Goal: Task Accomplishment & Management: Use online tool/utility

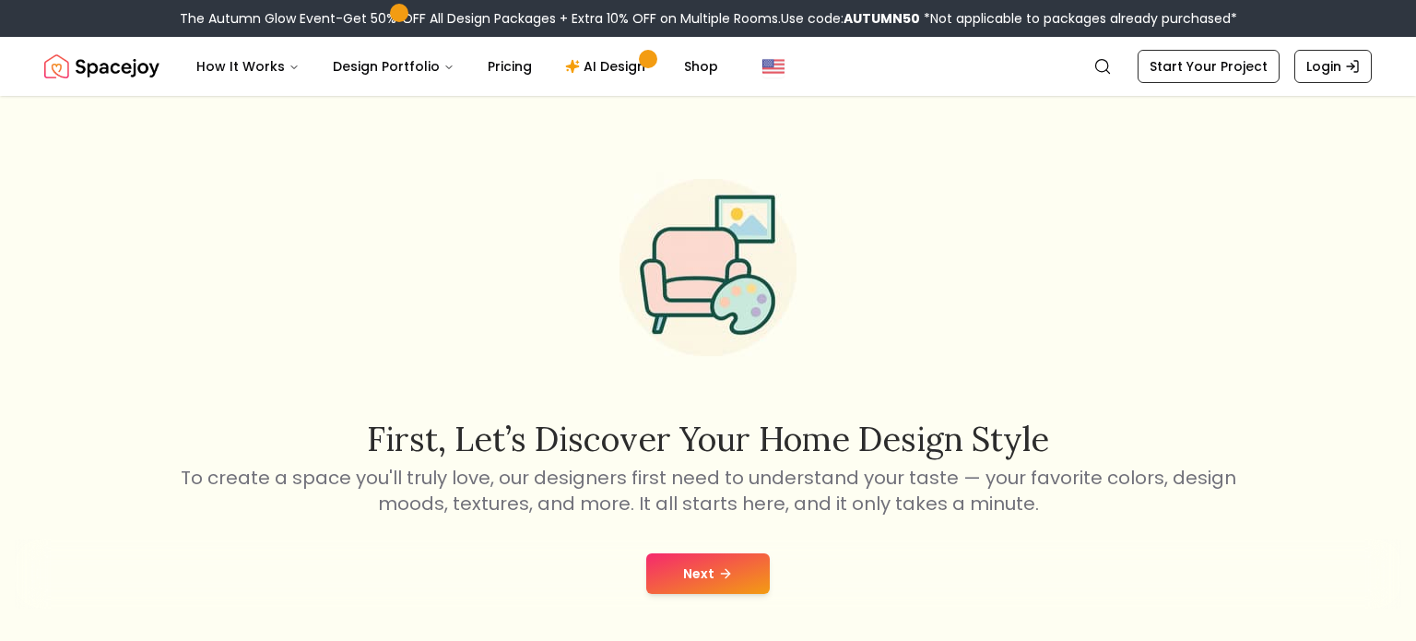
click at [689, 569] on button "Next" at bounding box center [708, 573] width 124 height 41
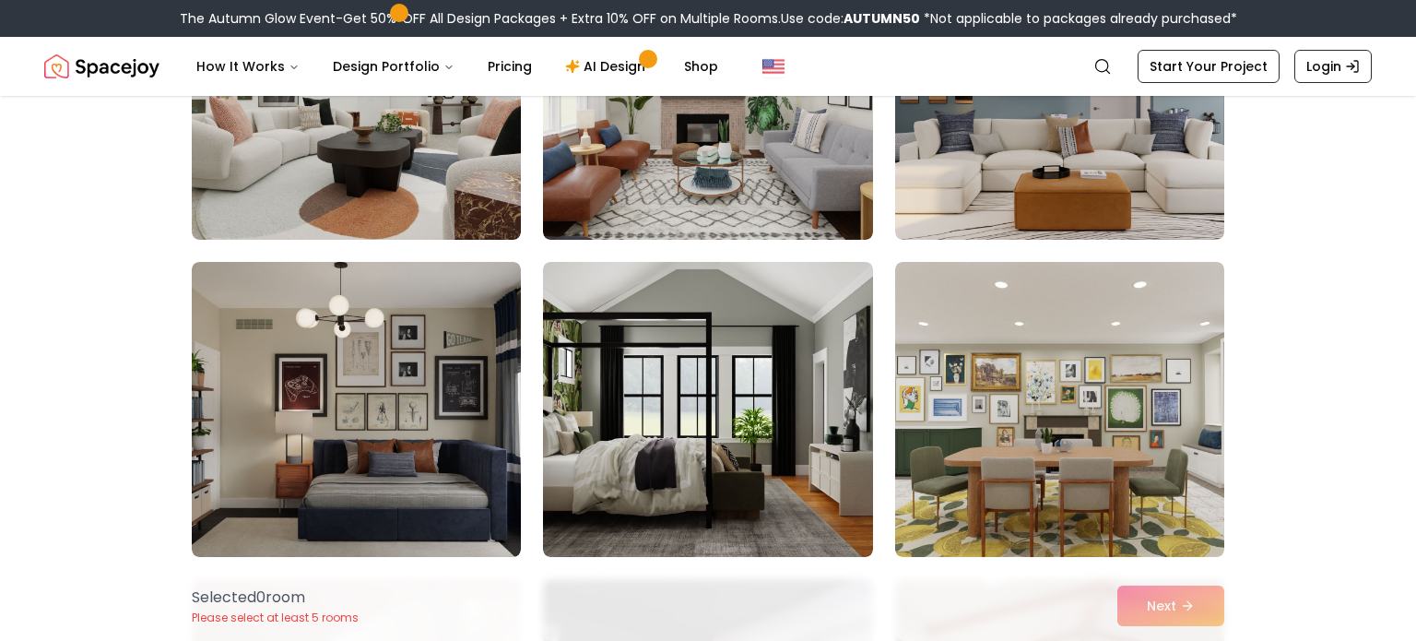
scroll to position [944, 0]
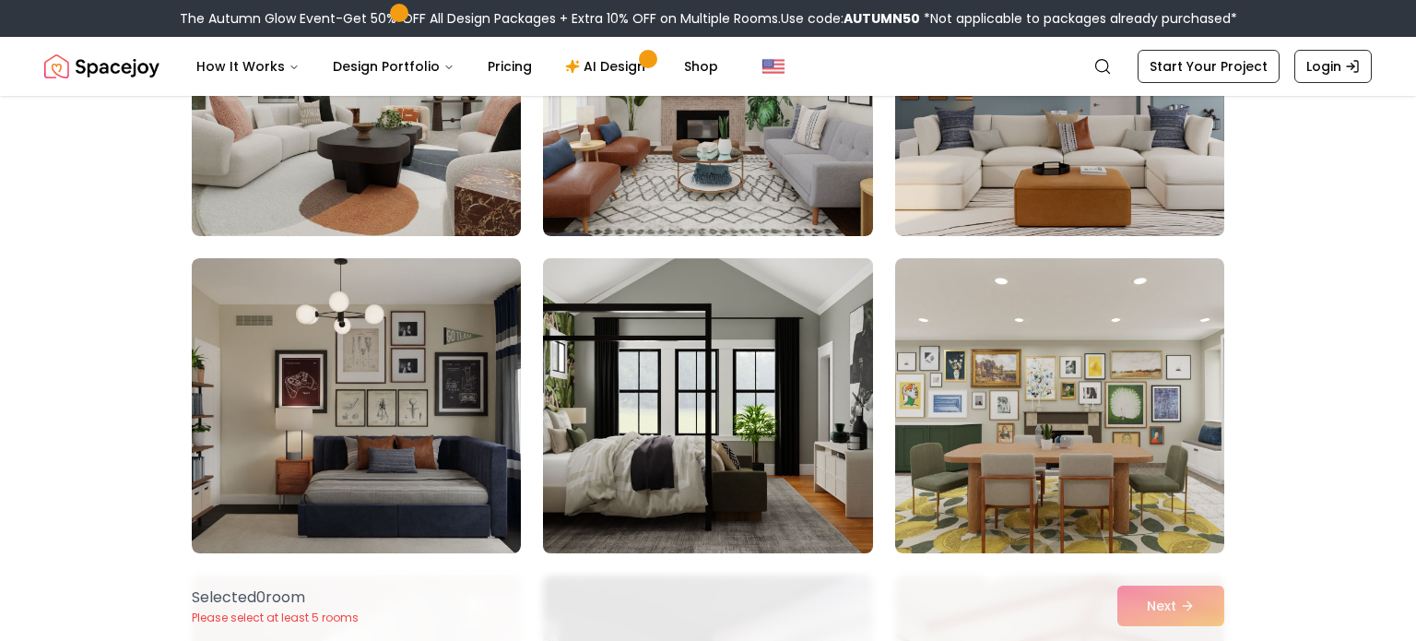
click at [724, 427] on img at bounding box center [708, 406] width 346 height 310
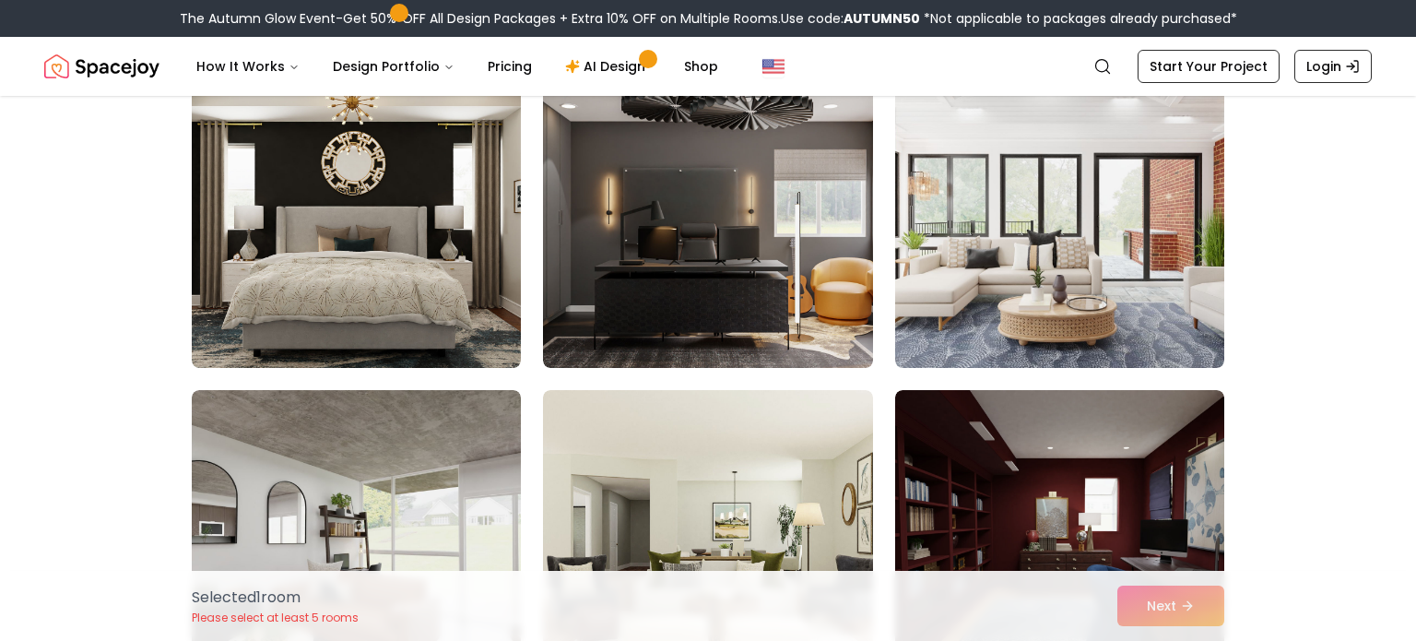
scroll to position [4642, 0]
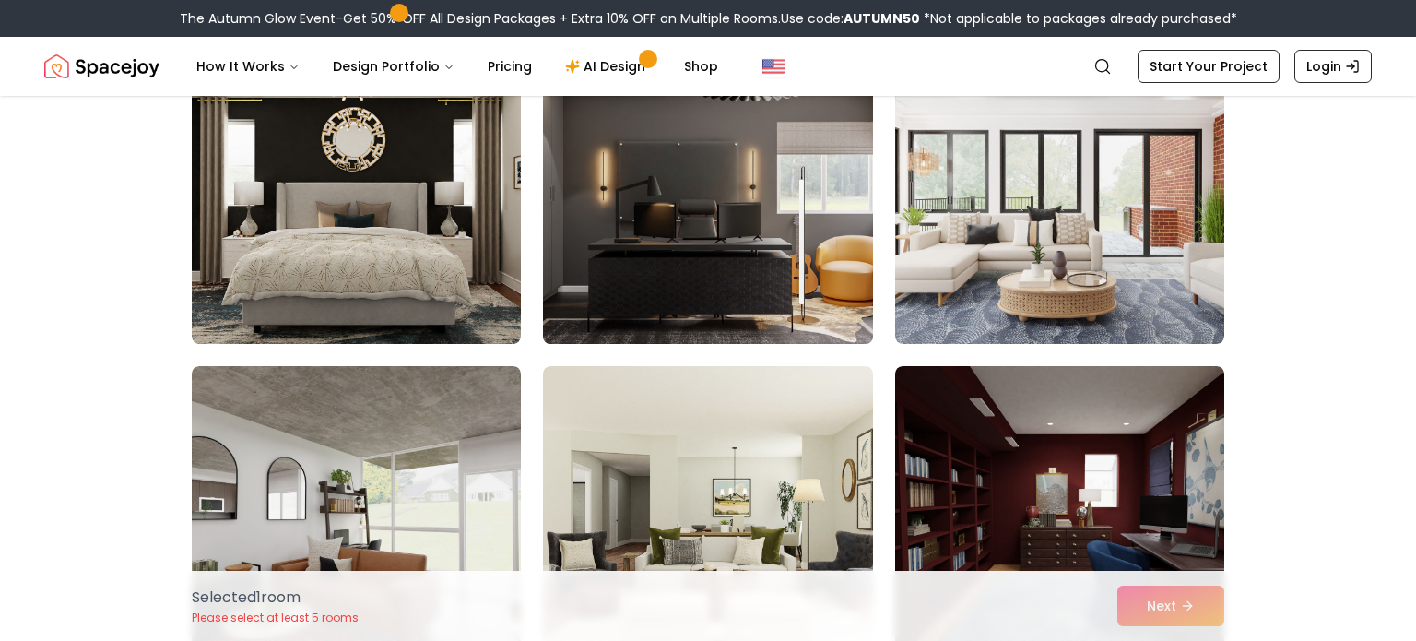
click at [698, 133] on img at bounding box center [708, 196] width 346 height 310
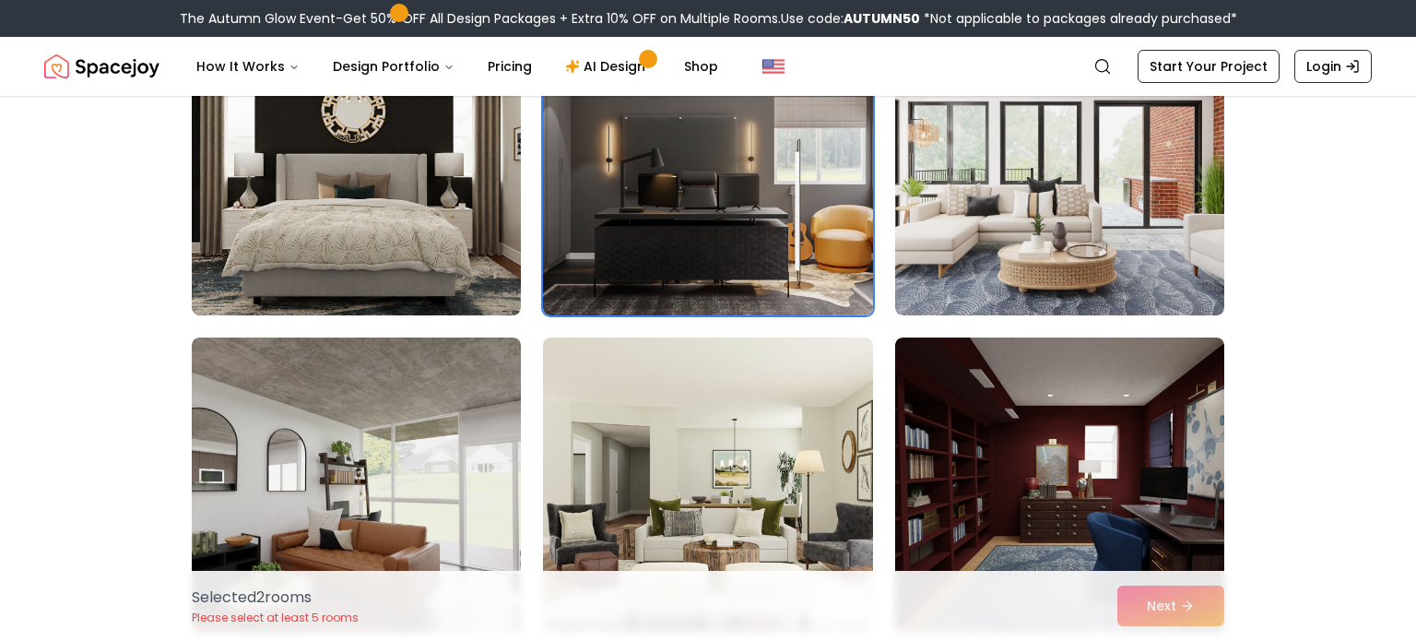
scroll to position [4748, 0]
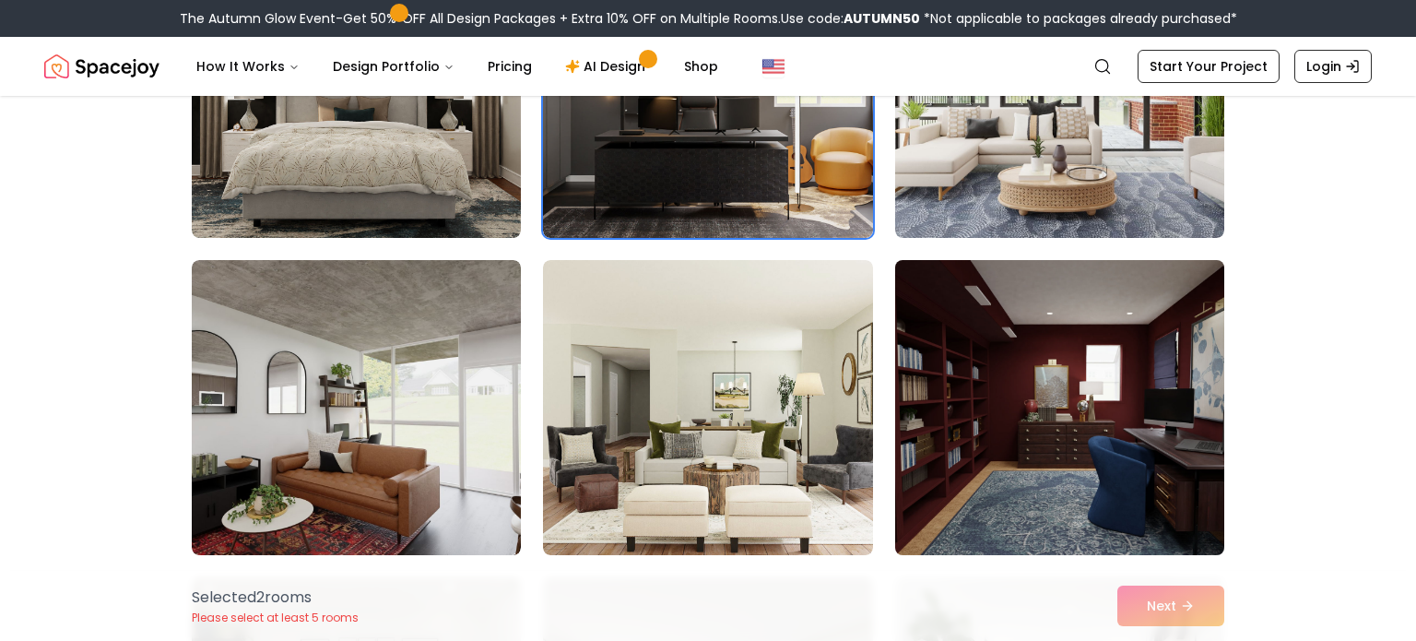
click at [1007, 423] on img at bounding box center [1060, 408] width 346 height 310
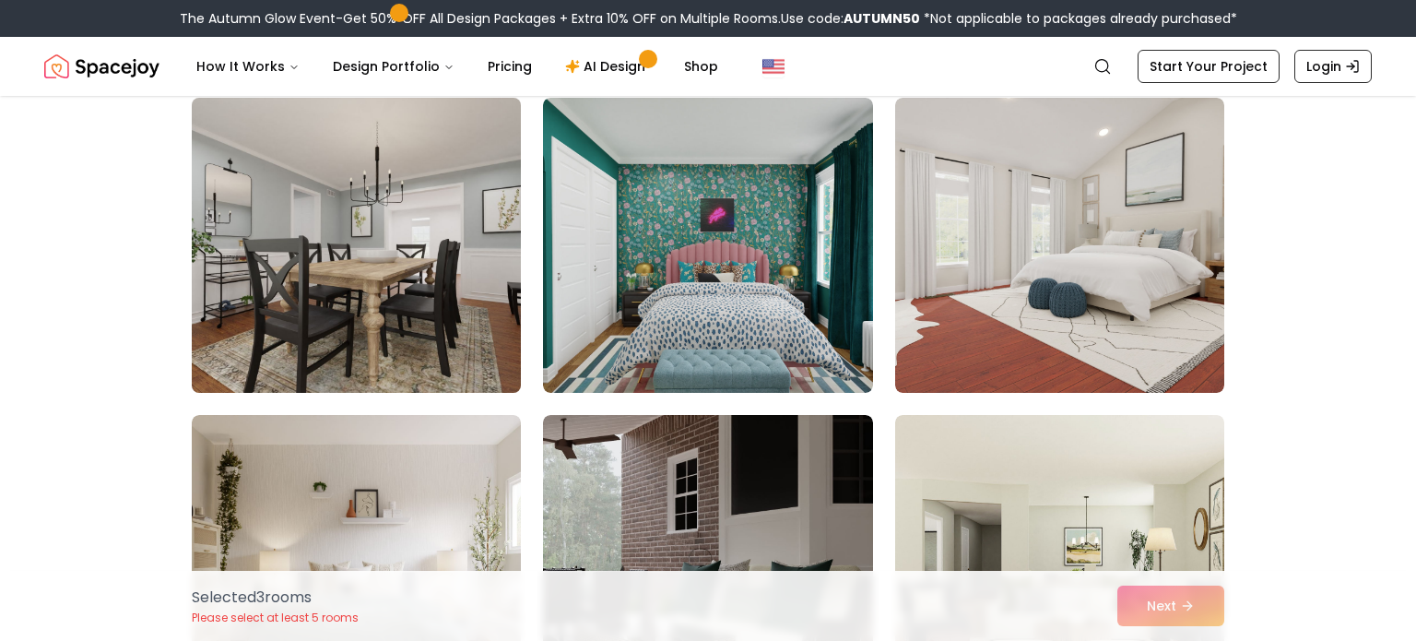
scroll to position [5867, 0]
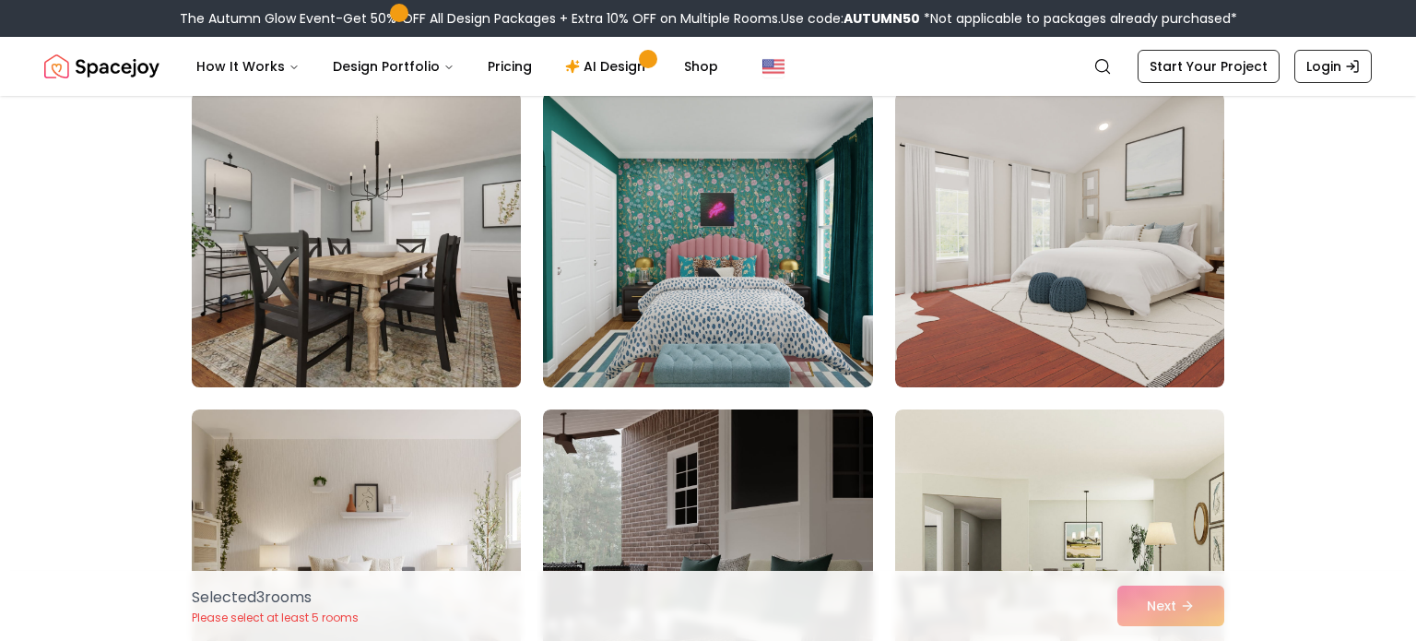
click at [354, 310] on img at bounding box center [356, 240] width 346 height 310
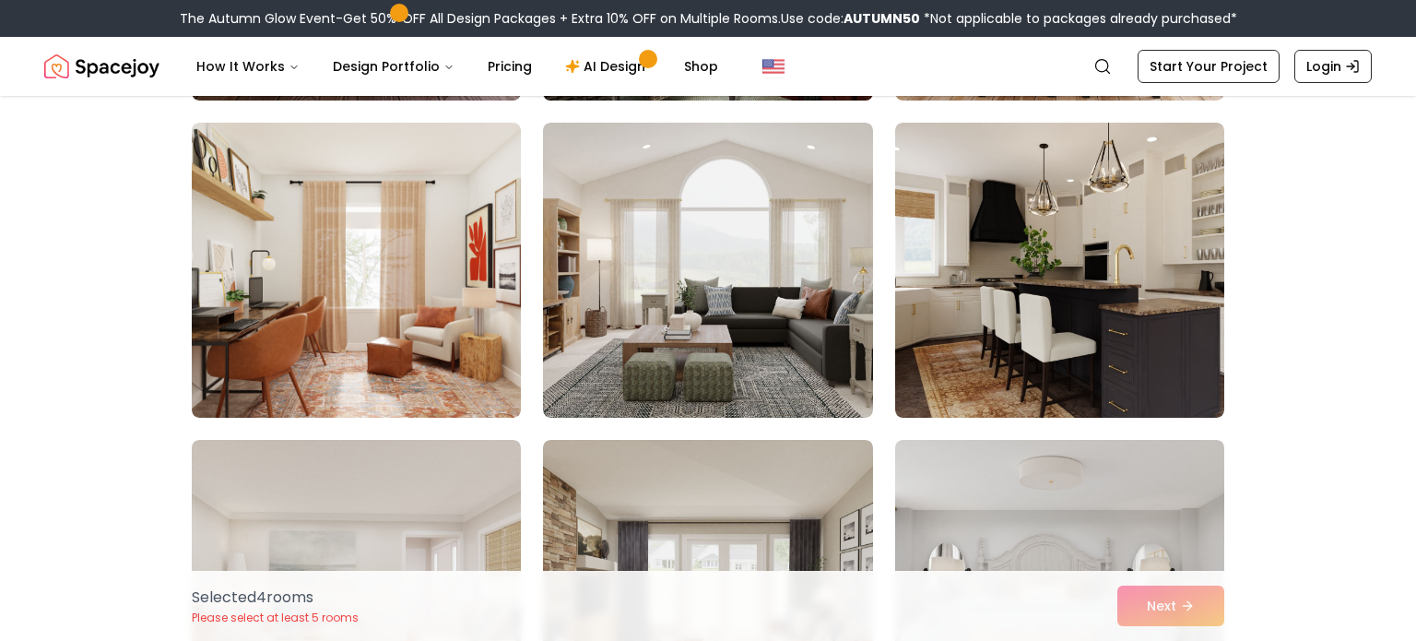
scroll to position [6521, 0]
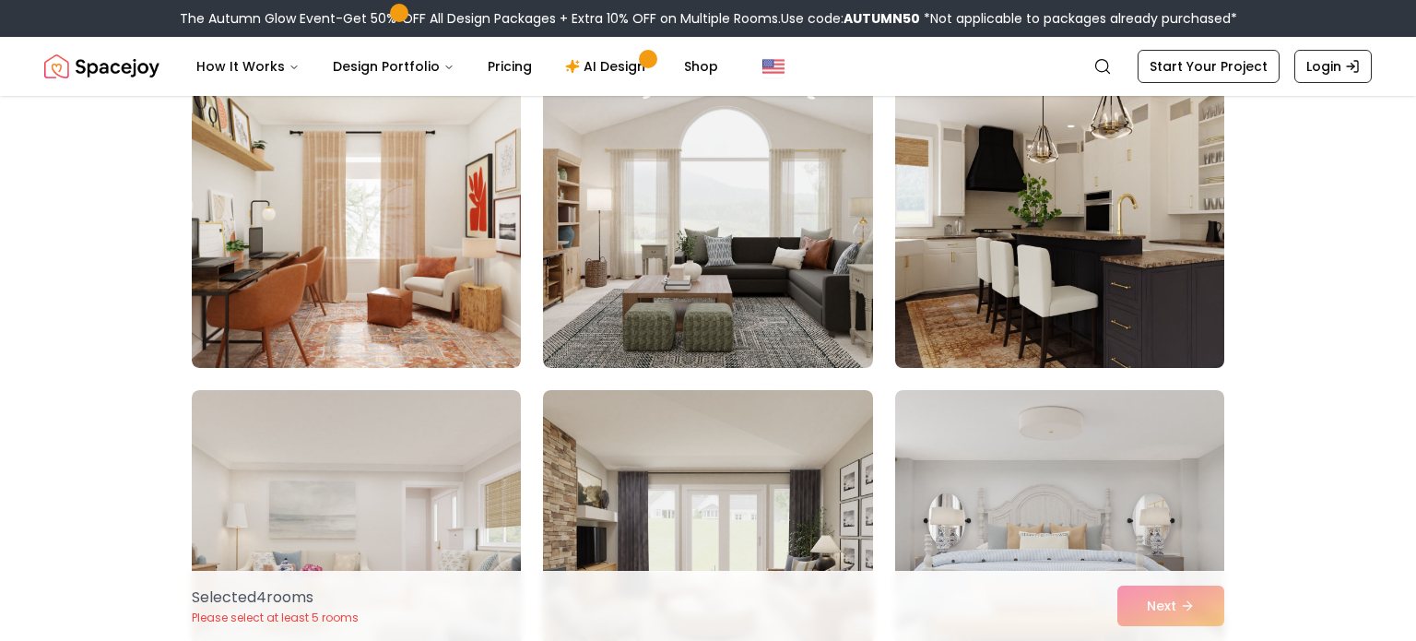
click at [1146, 251] on img at bounding box center [1060, 220] width 346 height 310
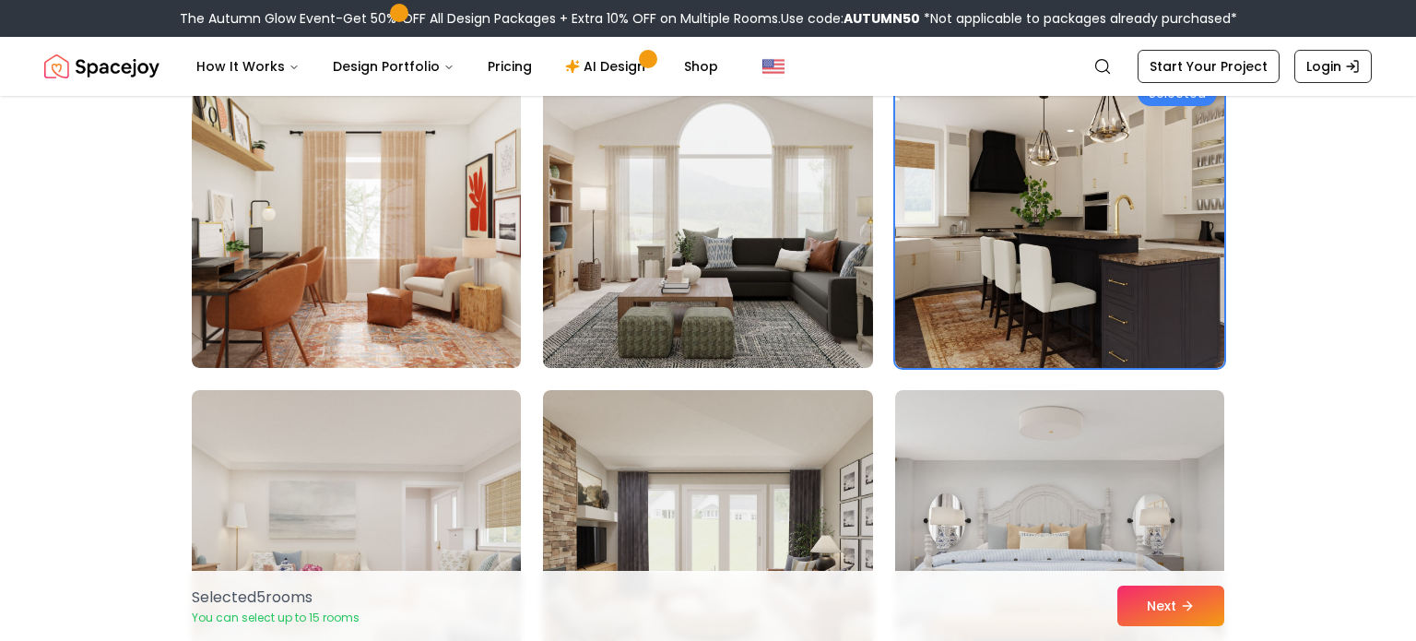
click at [690, 242] on img at bounding box center [708, 220] width 346 height 310
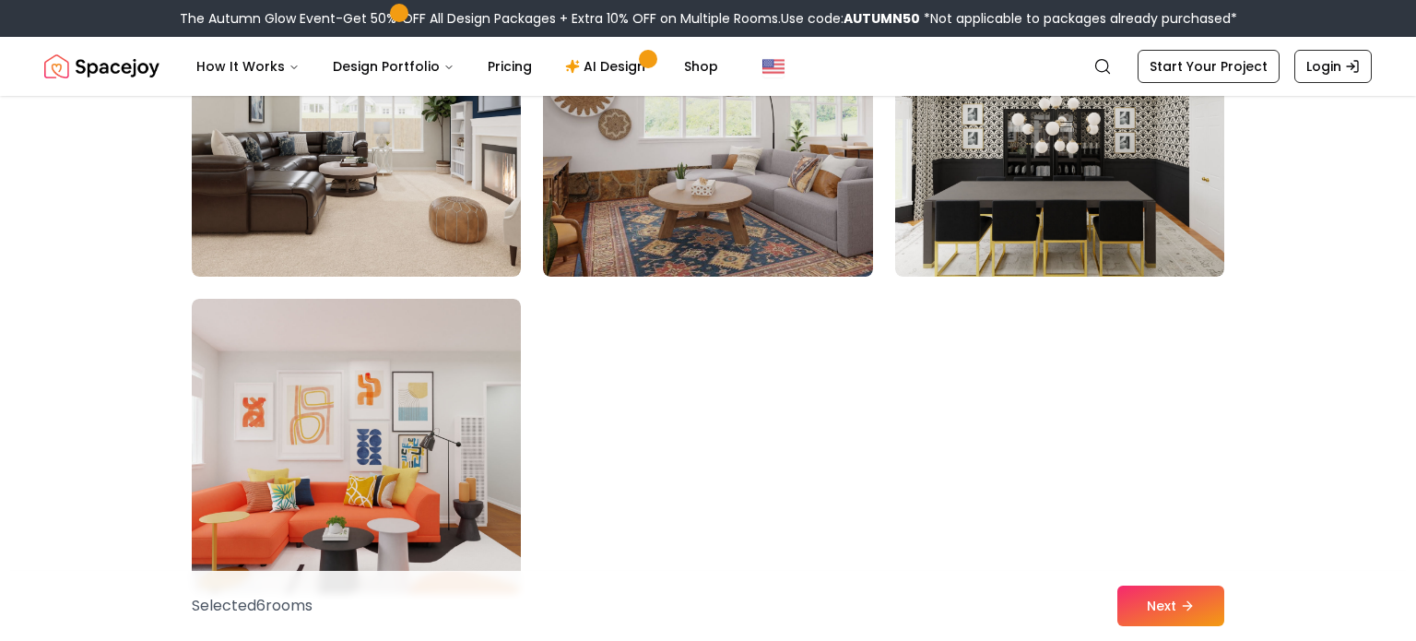
scroll to position [10425, 0]
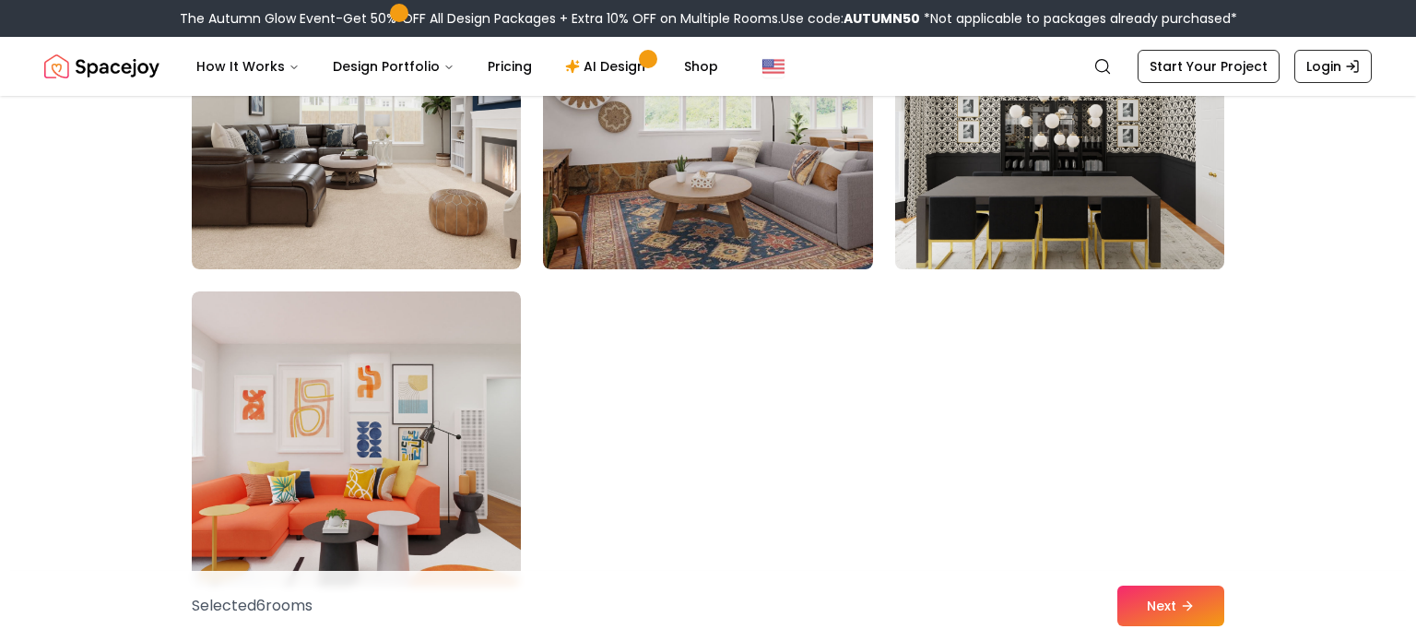
click at [1001, 168] on img at bounding box center [1060, 122] width 346 height 310
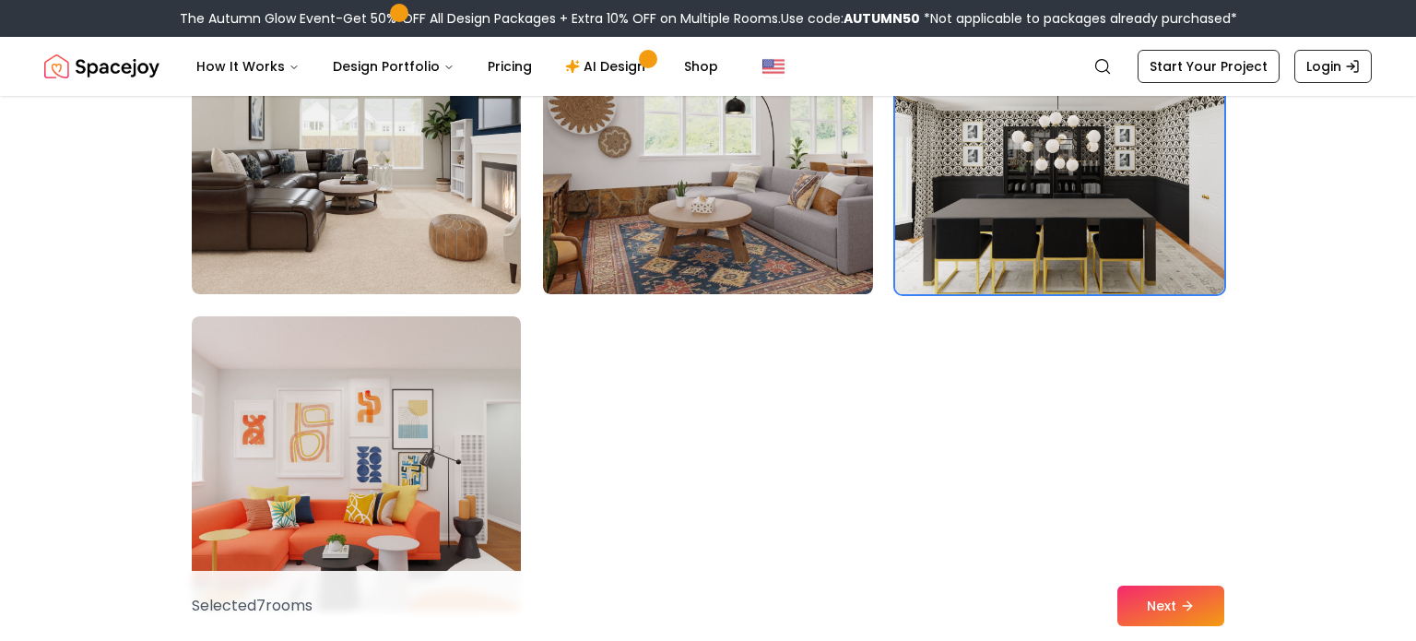
scroll to position [10399, 0]
click at [1153, 609] on button "Next" at bounding box center [1170, 605] width 107 height 41
